Goal: Check status: Check status

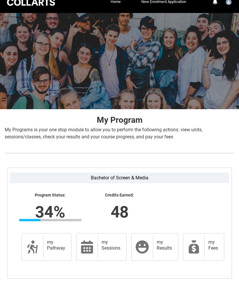
scroll to position [26, 0]
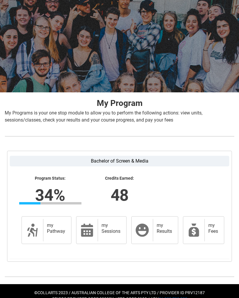
click at [170, 237] on div "my Results" at bounding box center [164, 230] width 23 height 22
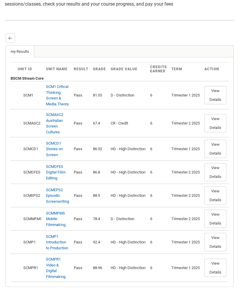
scroll to position [142, 0]
click at [216, 101] on button "View Details" at bounding box center [216, 95] width 22 height 18
click at [219, 92] on button "View Details" at bounding box center [216, 95] width 22 height 18
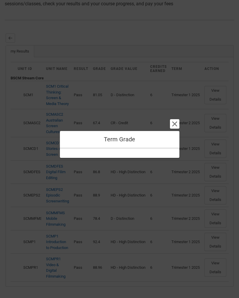
click at [79, 138] on div "Term Grade Cancel and close" at bounding box center [120, 139] width 120 height 17
click at [175, 129] on button "Cancel and close" at bounding box center [174, 123] width 9 height 9
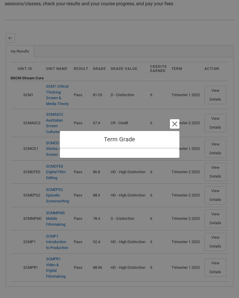
scroll to position [118, 0]
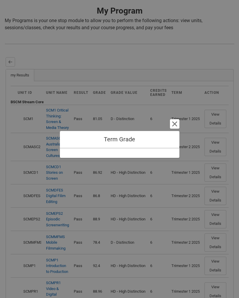
click at [216, 120] on div "Term Grade Cancel and close" at bounding box center [119, 149] width 239 height 298
click at [173, 125] on button "Cancel and close" at bounding box center [174, 123] width 9 height 9
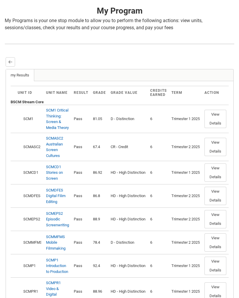
click at [218, 145] on button "View Details" at bounding box center [216, 147] width 22 height 18
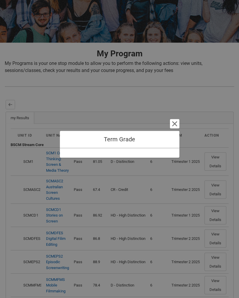
click at [108, 154] on div at bounding box center [120, 153] width 120 height 9
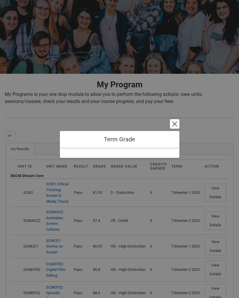
click at [106, 144] on div "Term Grade Cancel and close" at bounding box center [120, 139] width 120 height 17
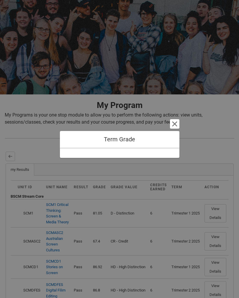
click at [171, 124] on button "Cancel and close" at bounding box center [174, 123] width 9 height 9
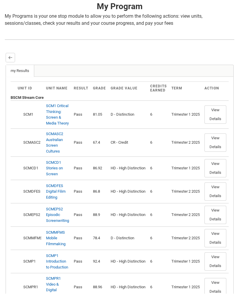
scroll to position [165, 0]
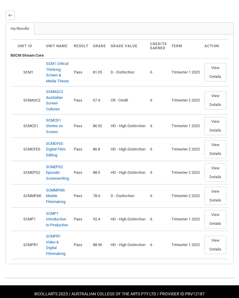
click at [218, 198] on button "View Details" at bounding box center [216, 196] width 22 height 18
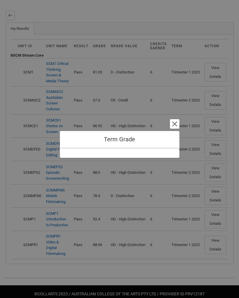
click at [178, 129] on button "Cancel and close" at bounding box center [174, 123] width 9 height 9
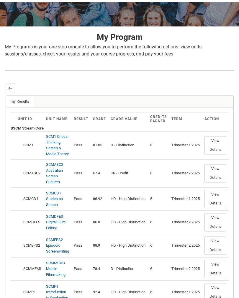
scroll to position [0, 0]
